Goal: Information Seeking & Learning: Learn about a topic

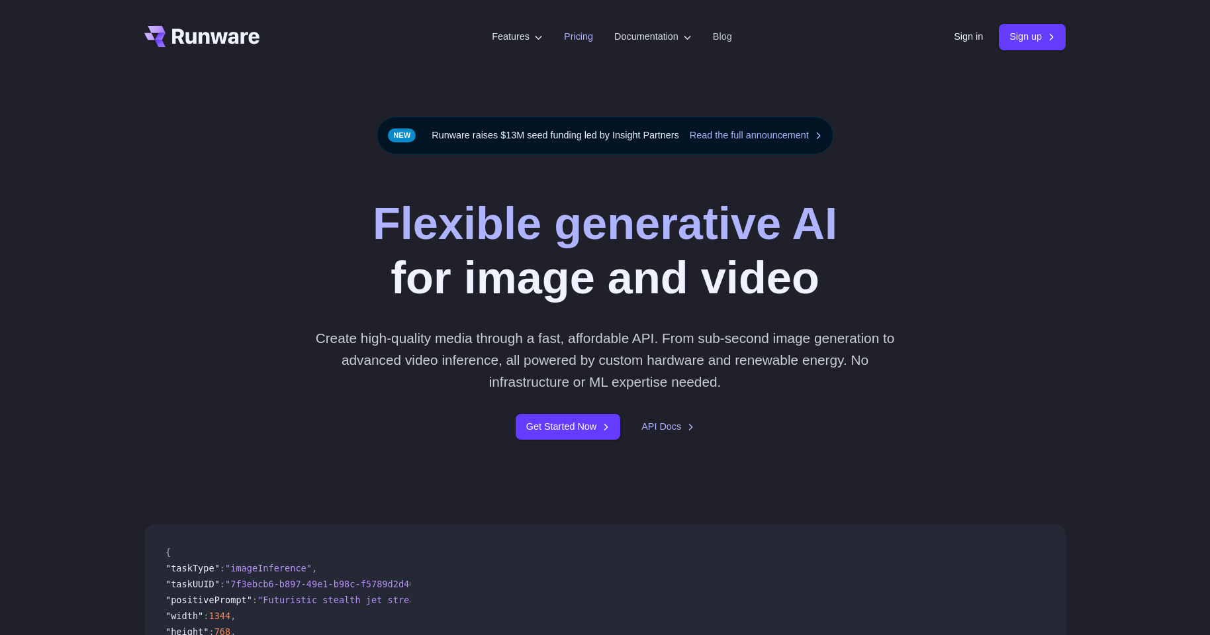
click at [569, 42] on link "Pricing" at bounding box center [578, 36] width 29 height 15
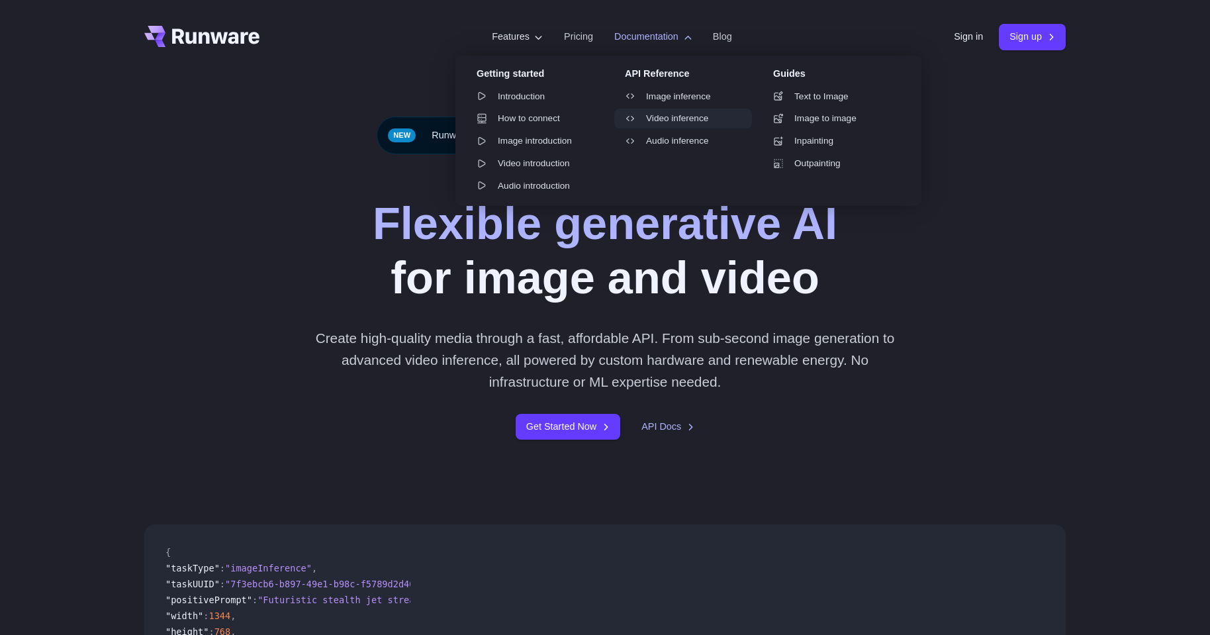
click at [673, 112] on link "Video inference" at bounding box center [683, 119] width 138 height 20
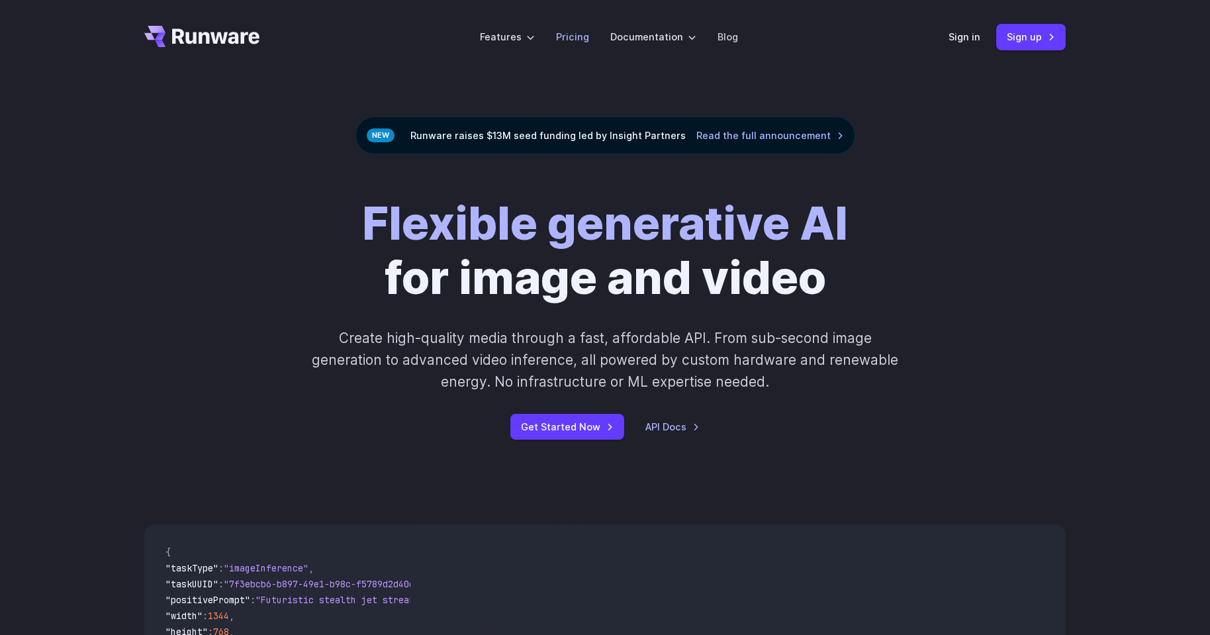
click at [584, 34] on link "Pricing" at bounding box center [572, 36] width 33 height 15
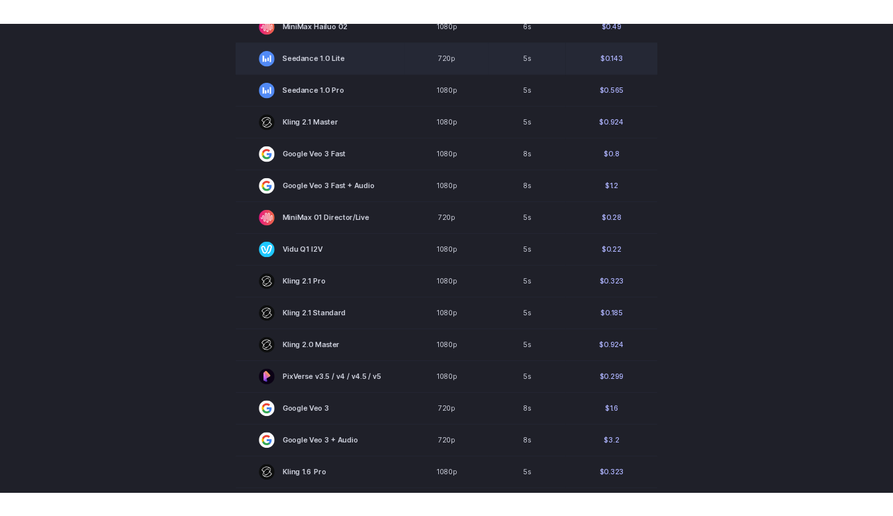
scroll to position [275, 0]
